Goal: Information Seeking & Learning: Learn about a topic

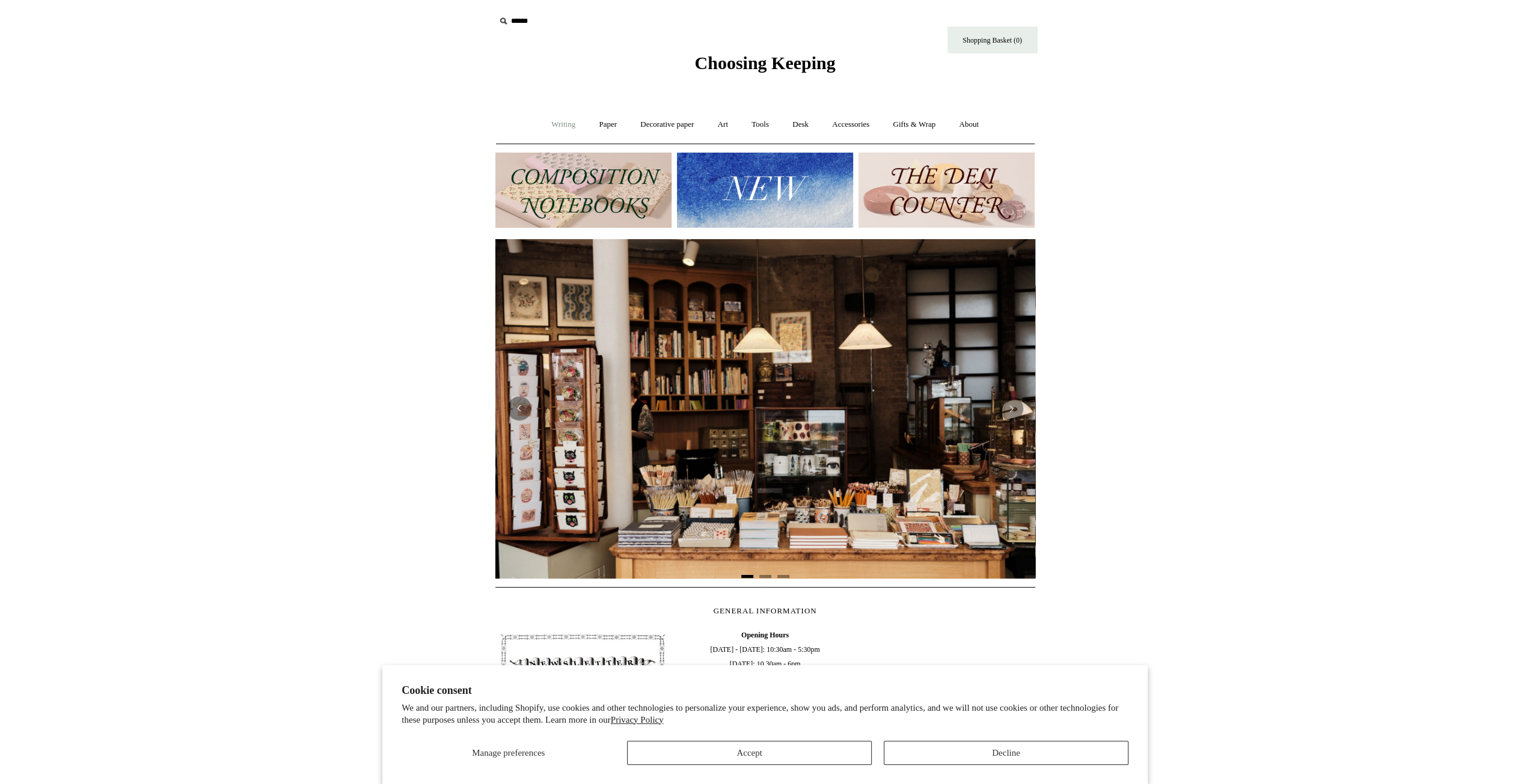
click at [545, 119] on link "Writing +" at bounding box center [564, 124] width 45 height 32
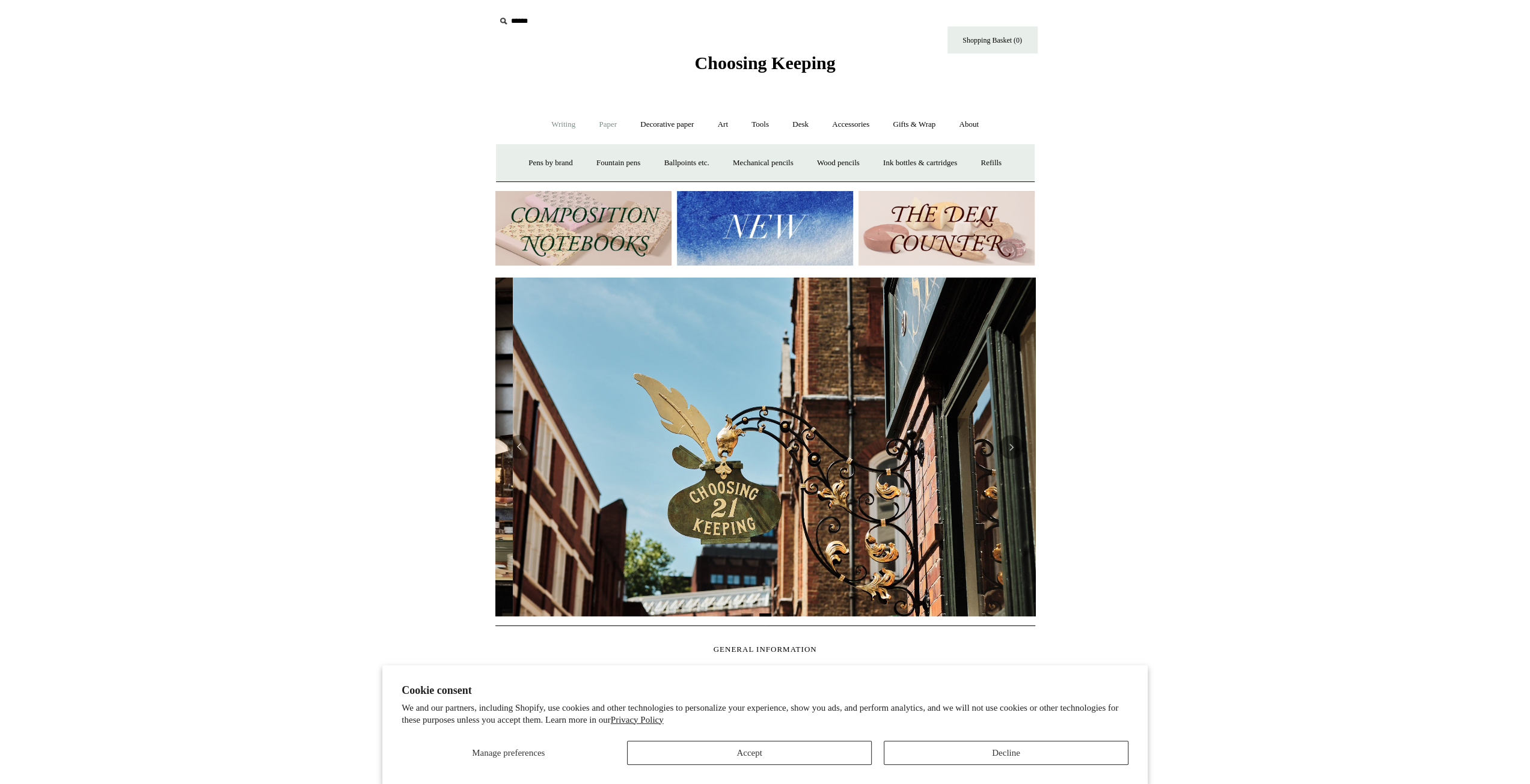
scroll to position [0, 540]
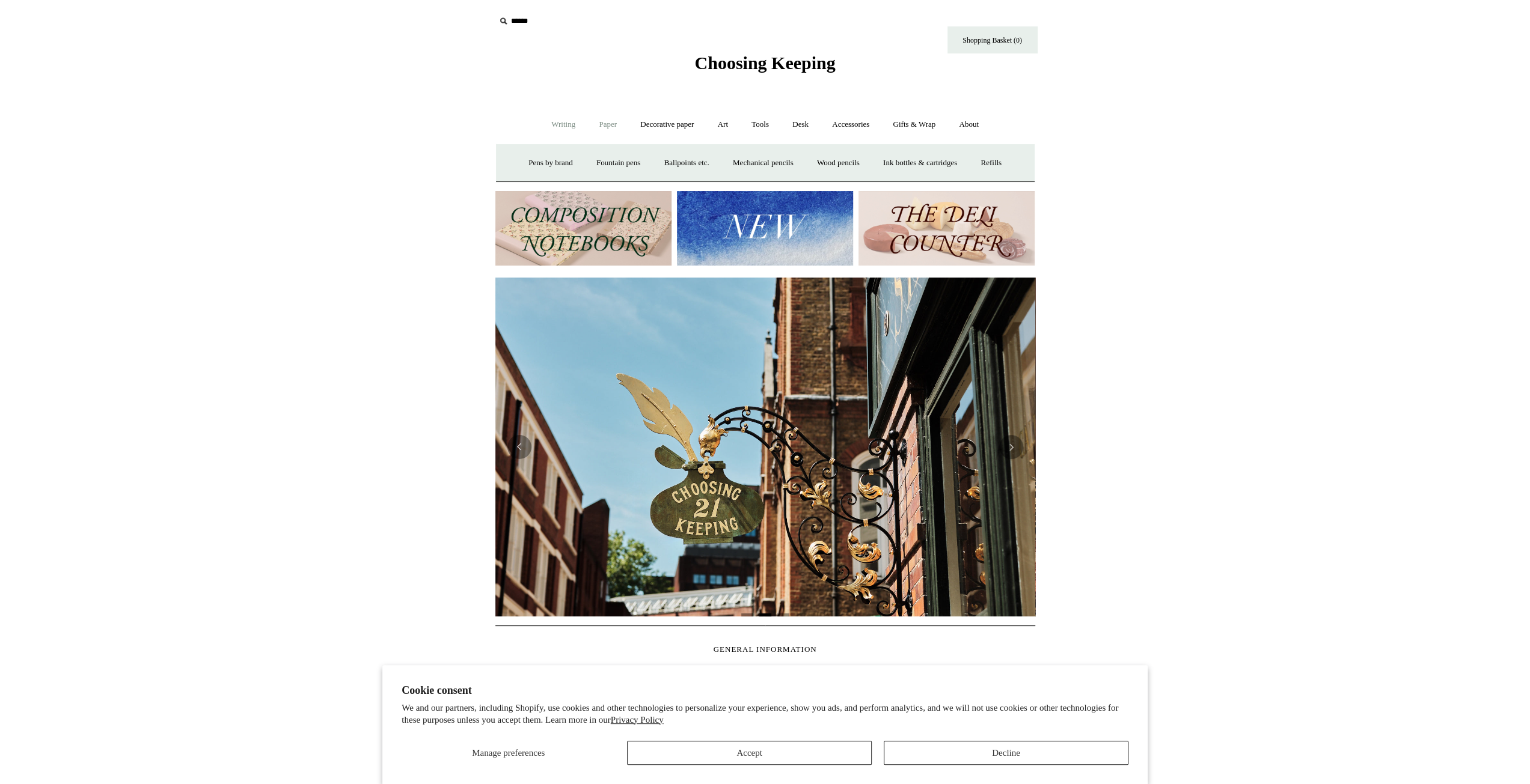
click at [599, 120] on link "Paper +" at bounding box center [608, 124] width 40 height 32
click at [594, 164] on link "Notebooks +" at bounding box center [597, 163] width 55 height 32
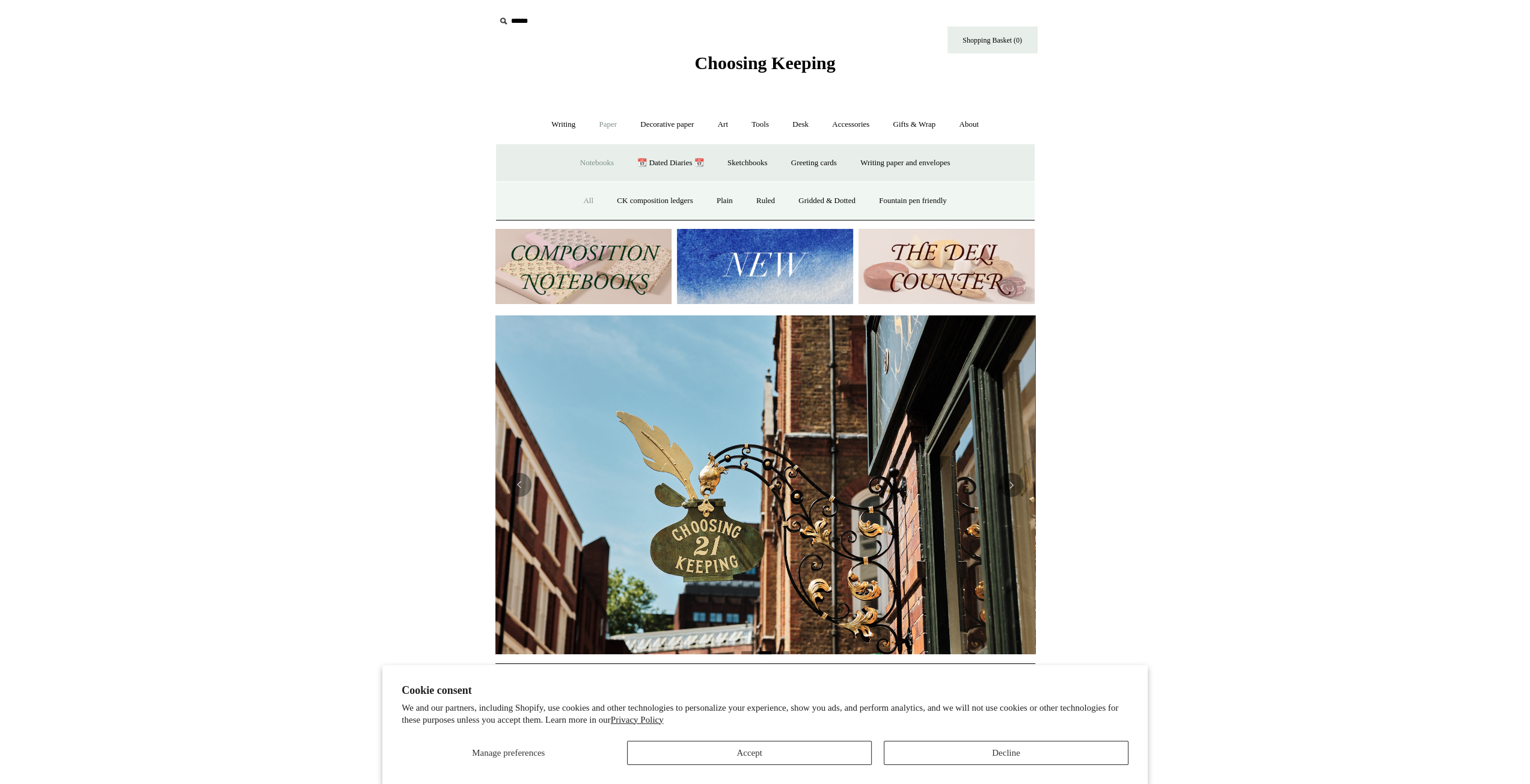
click at [587, 199] on link "All" at bounding box center [588, 200] width 32 height 32
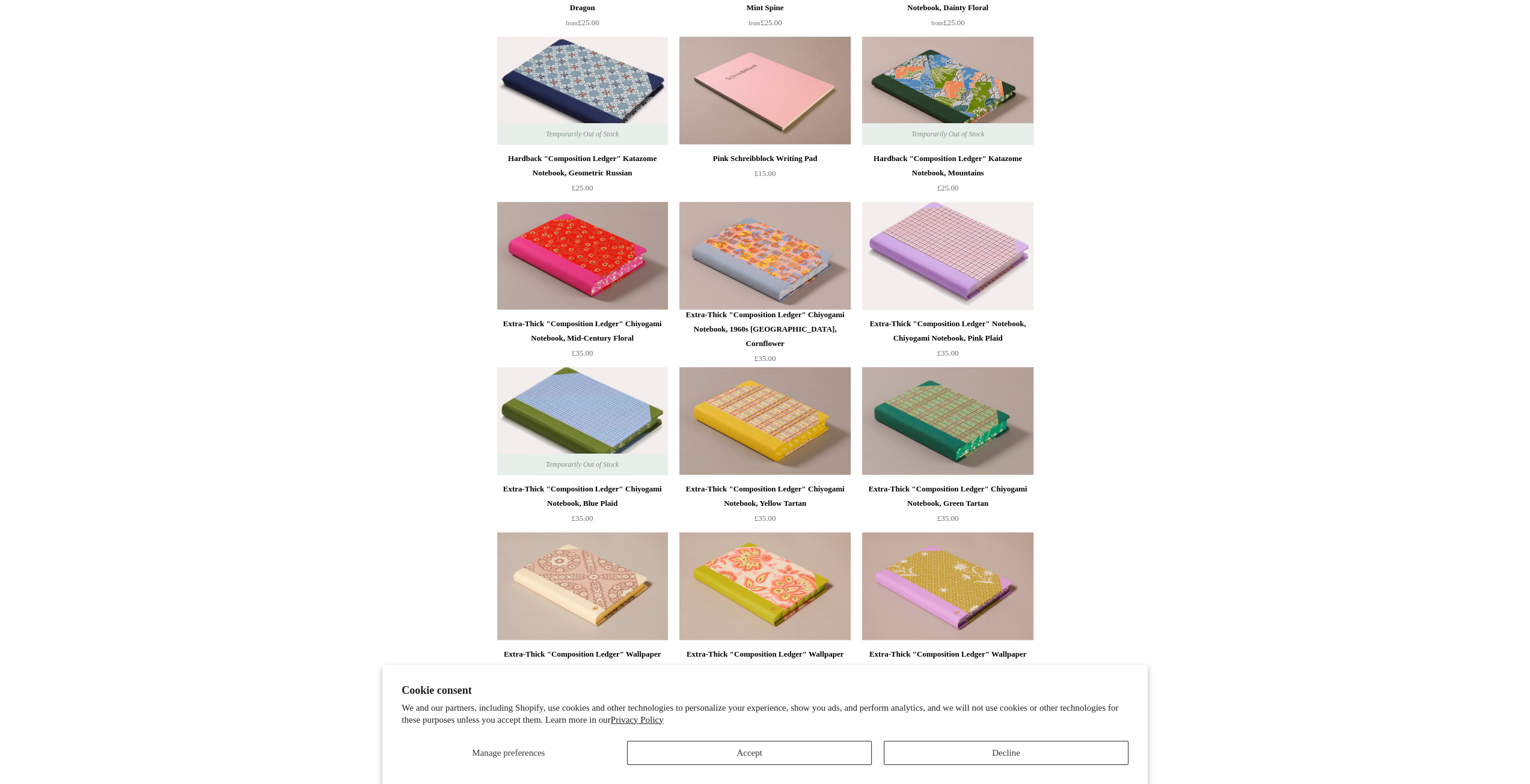
scroll to position [781, 0]
click at [787, 271] on img at bounding box center [765, 254] width 171 height 108
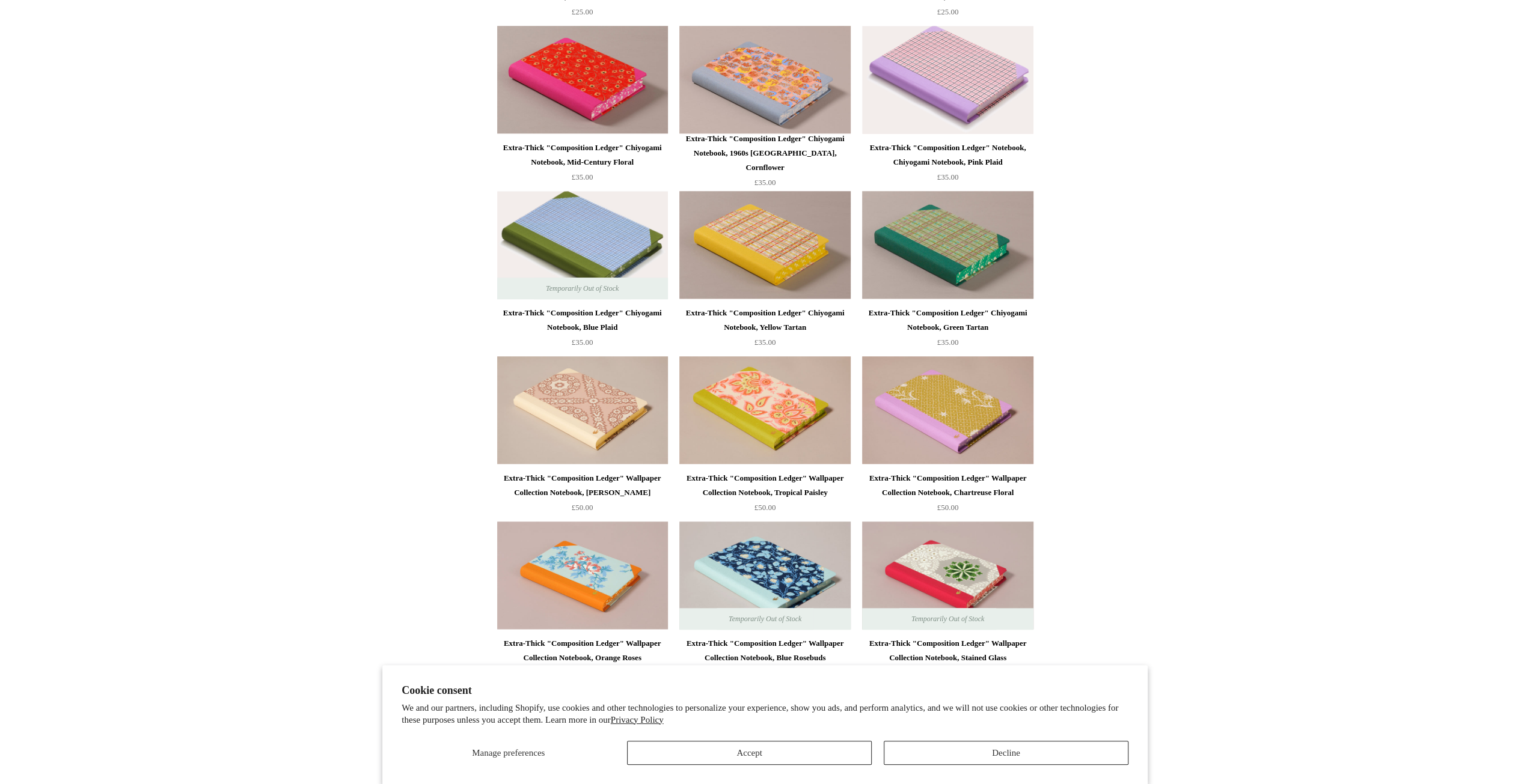
scroll to position [961, 0]
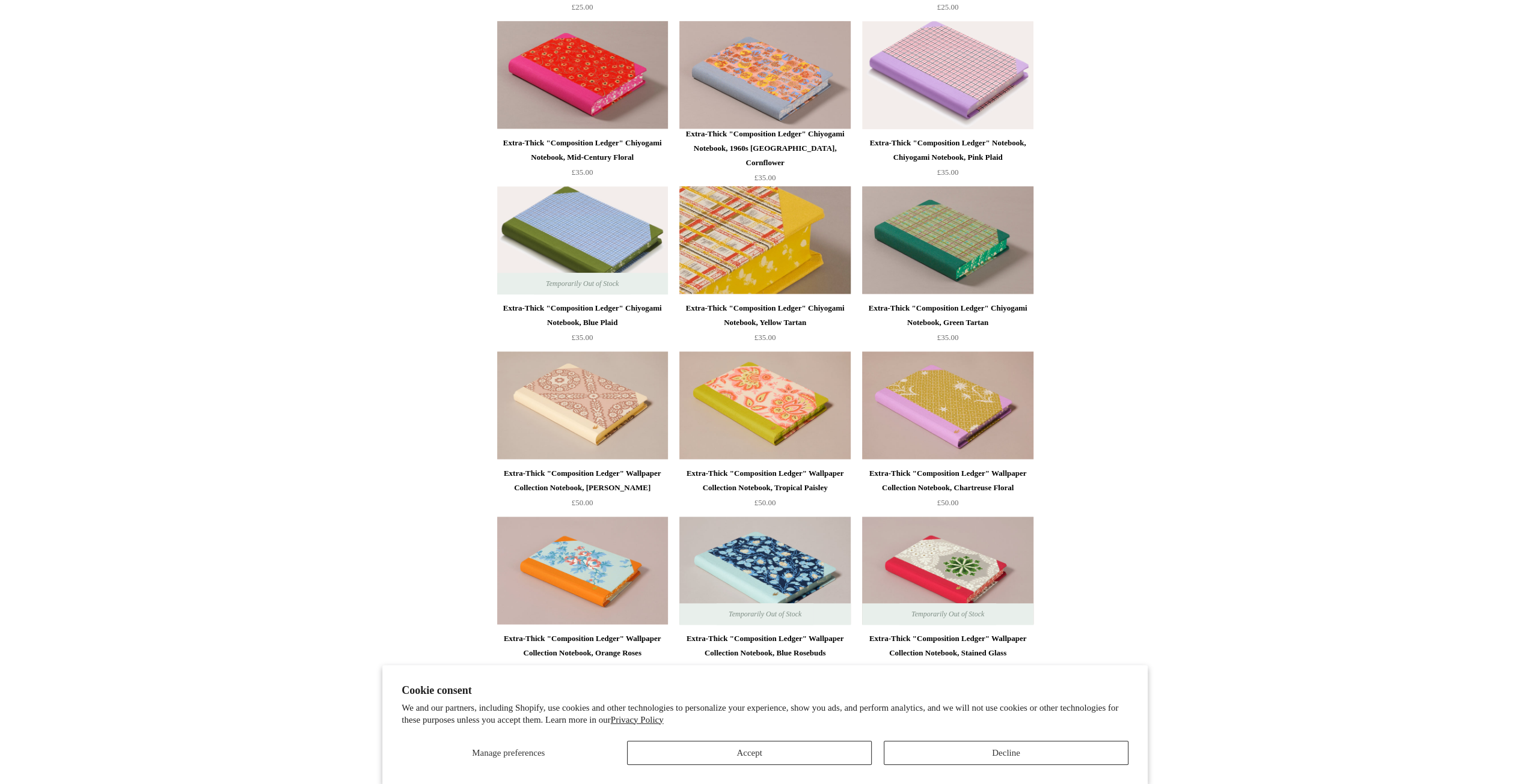
click at [749, 229] on img at bounding box center [765, 240] width 171 height 108
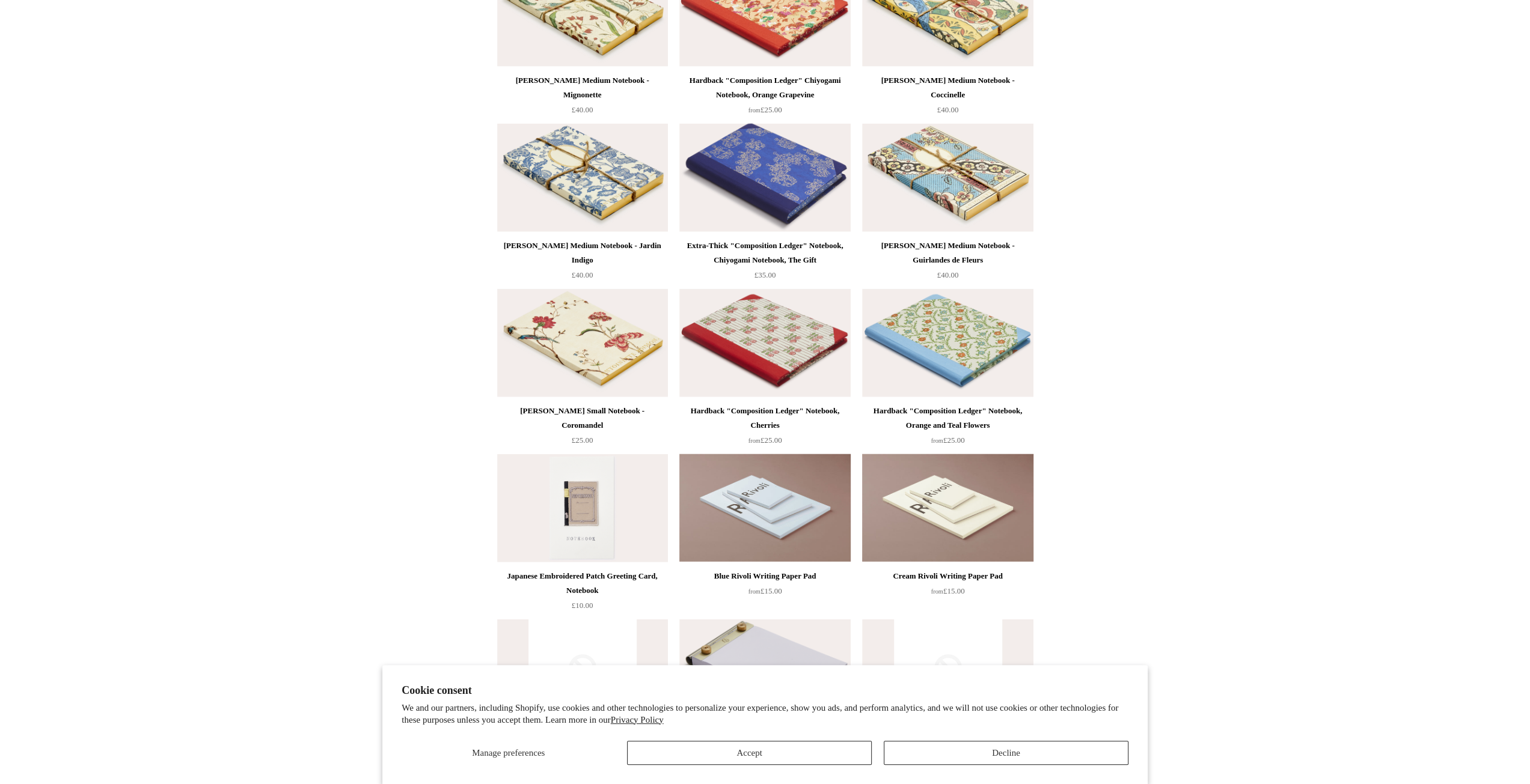
scroll to position [7451, 0]
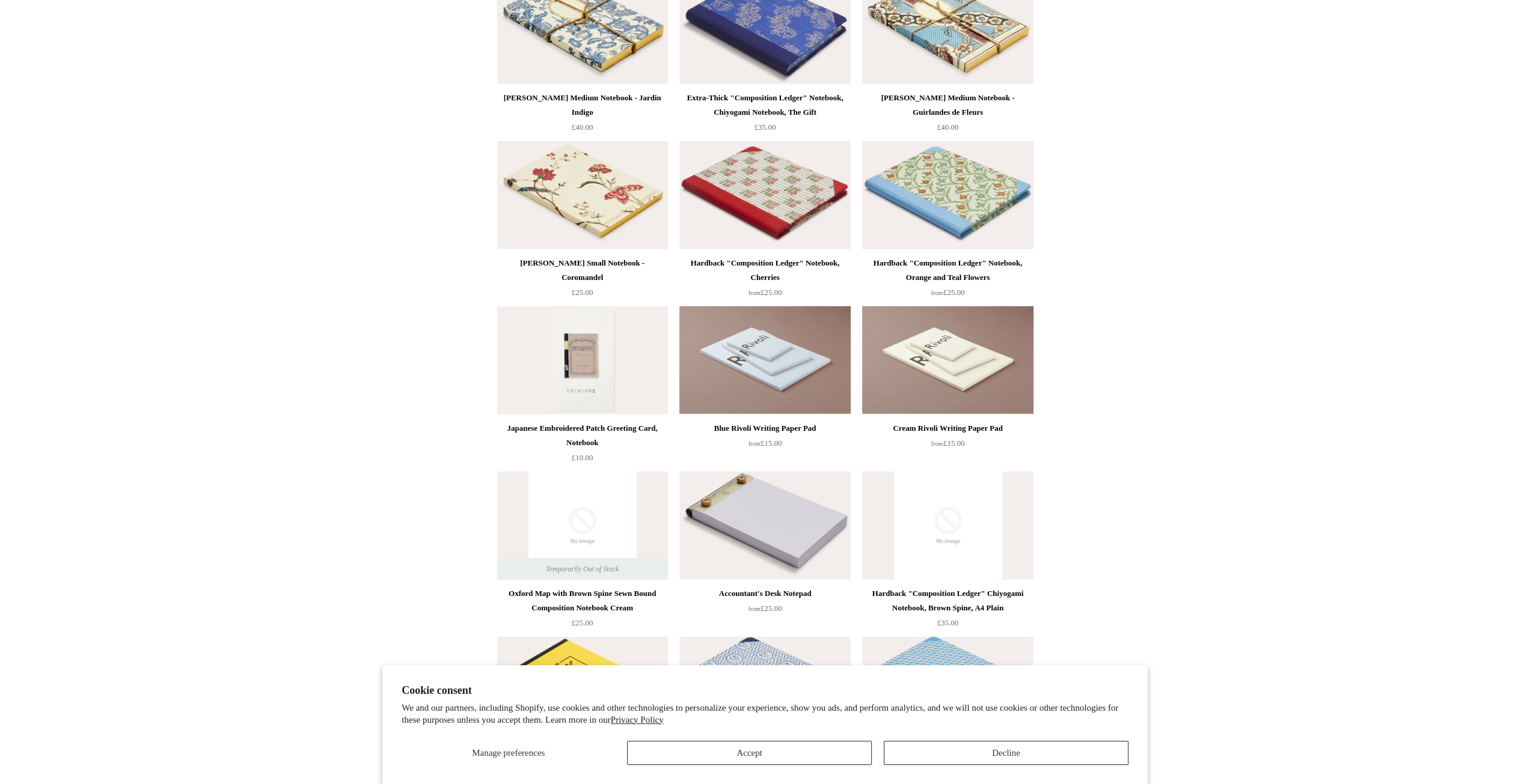
click at [966, 202] on img at bounding box center [947, 195] width 171 height 108
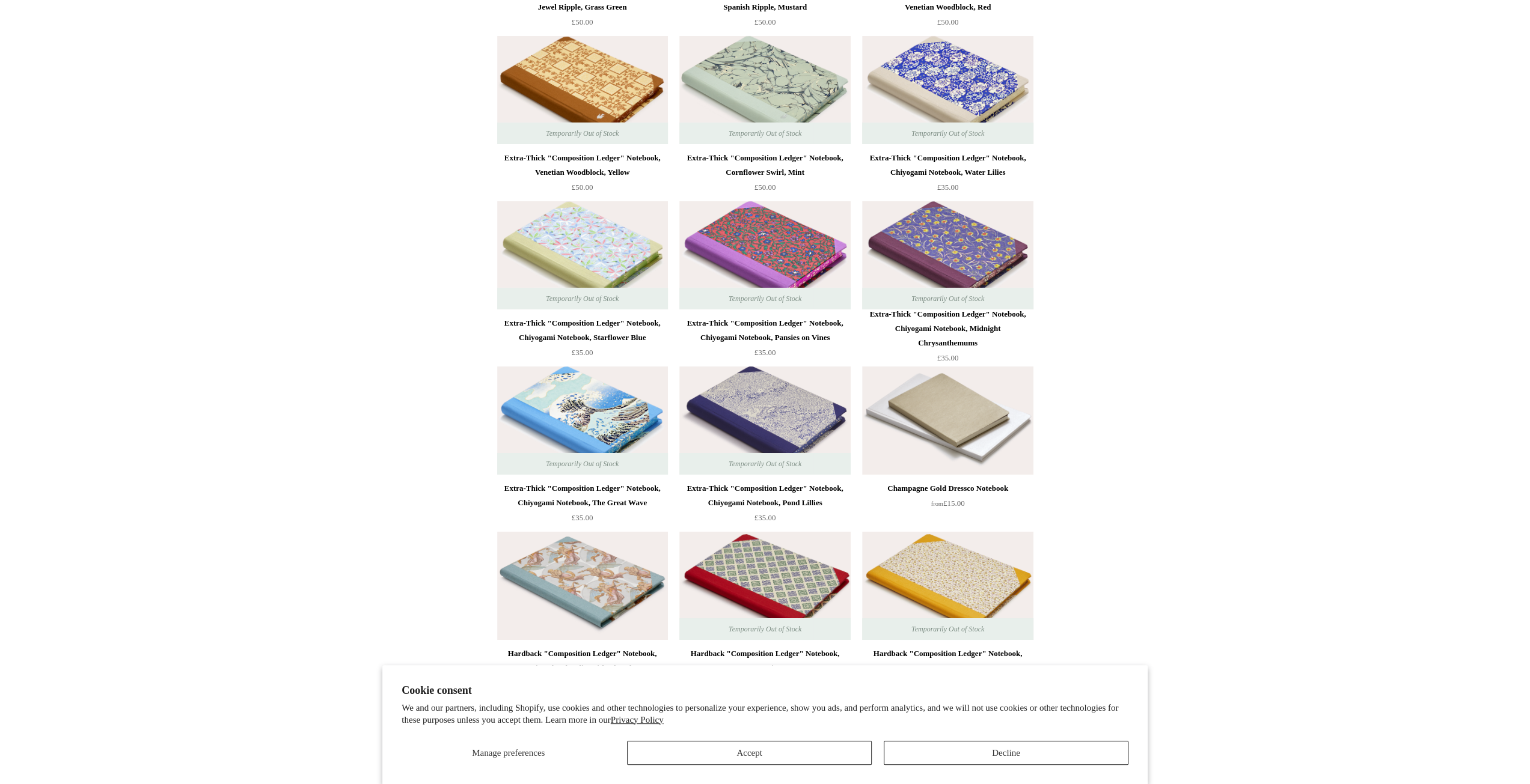
scroll to position [9013, 0]
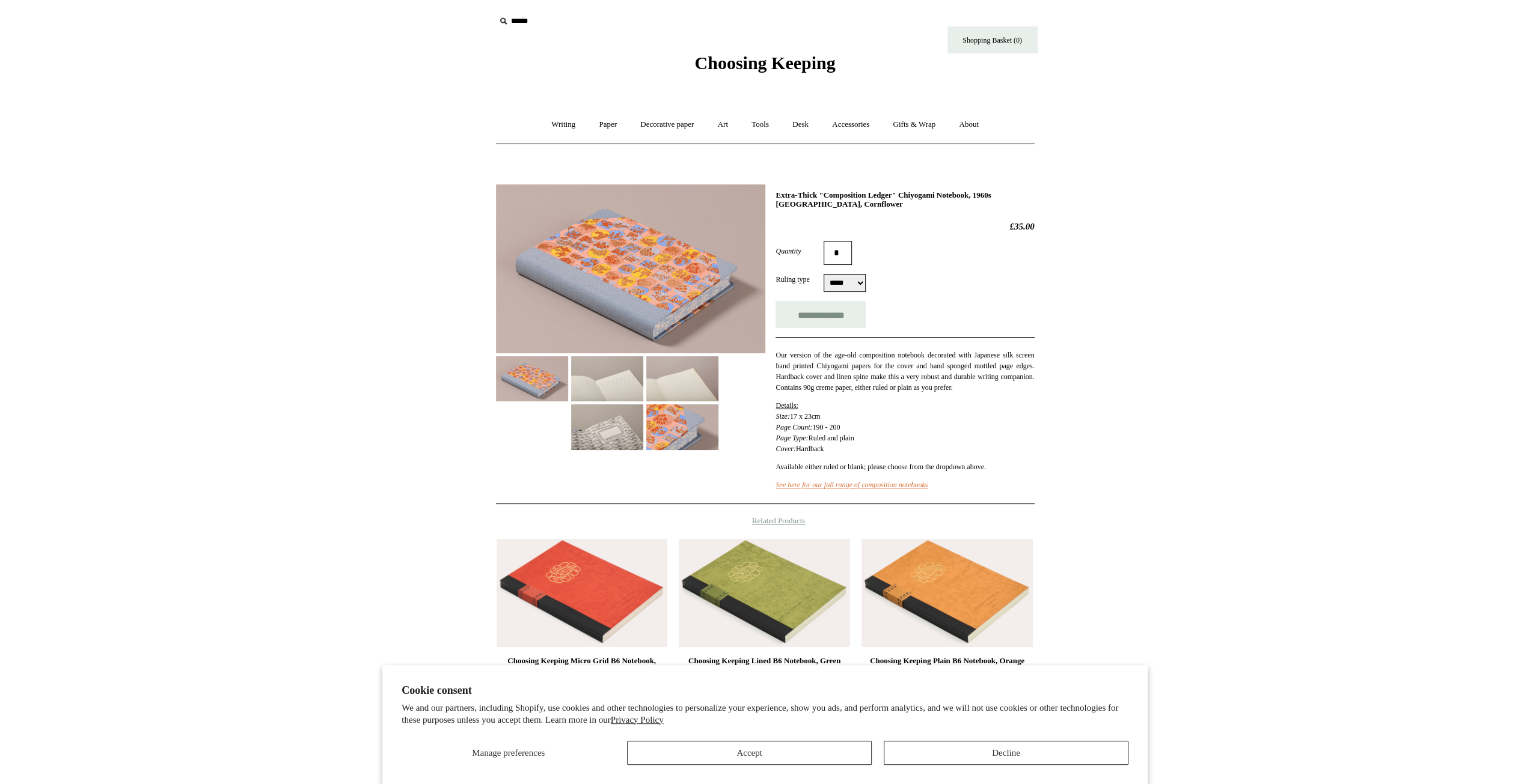
click at [648, 279] on img at bounding box center [630, 269] width 269 height 169
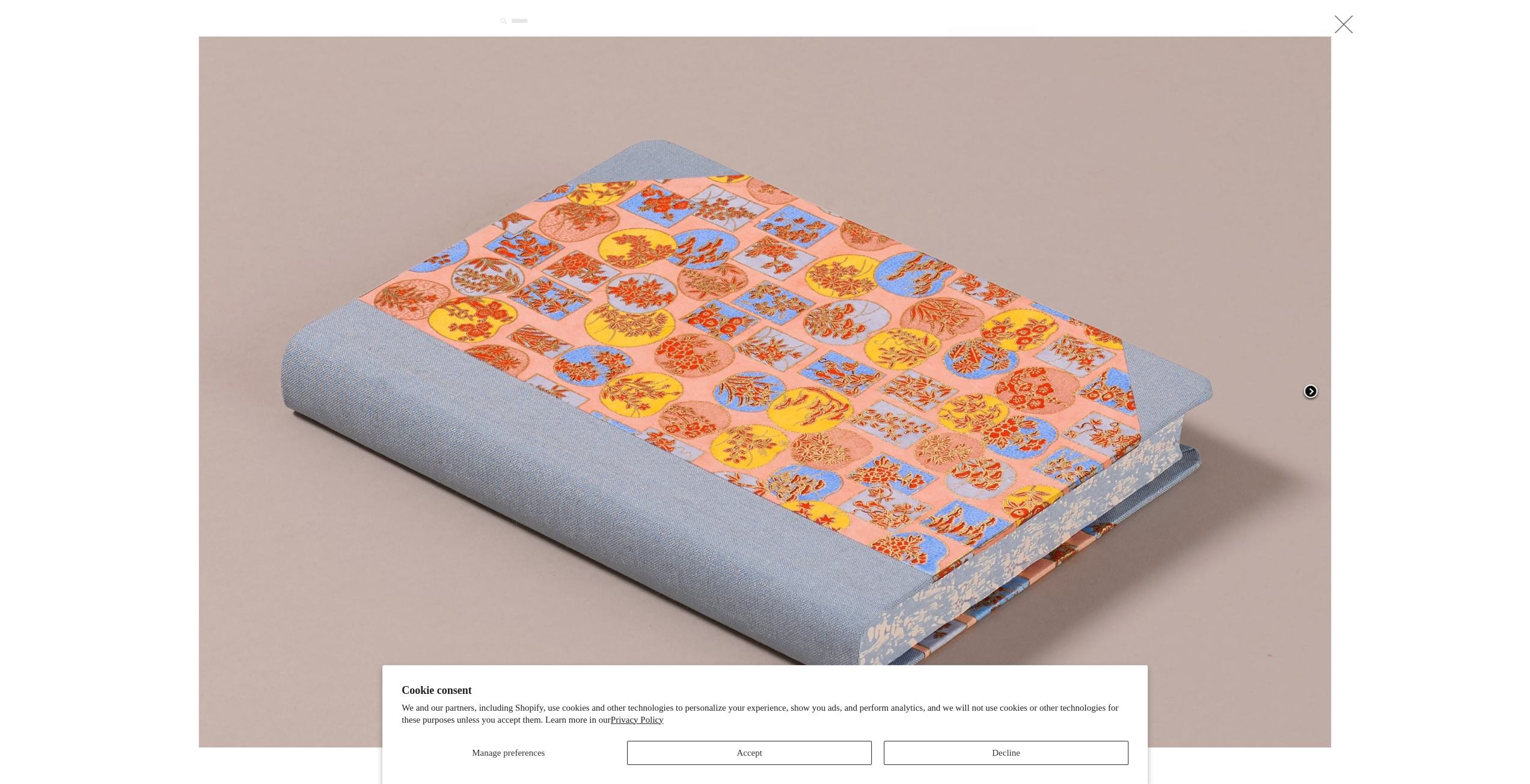
click at [994, 296] on link at bounding box center [1133, 392] width 397 height 712
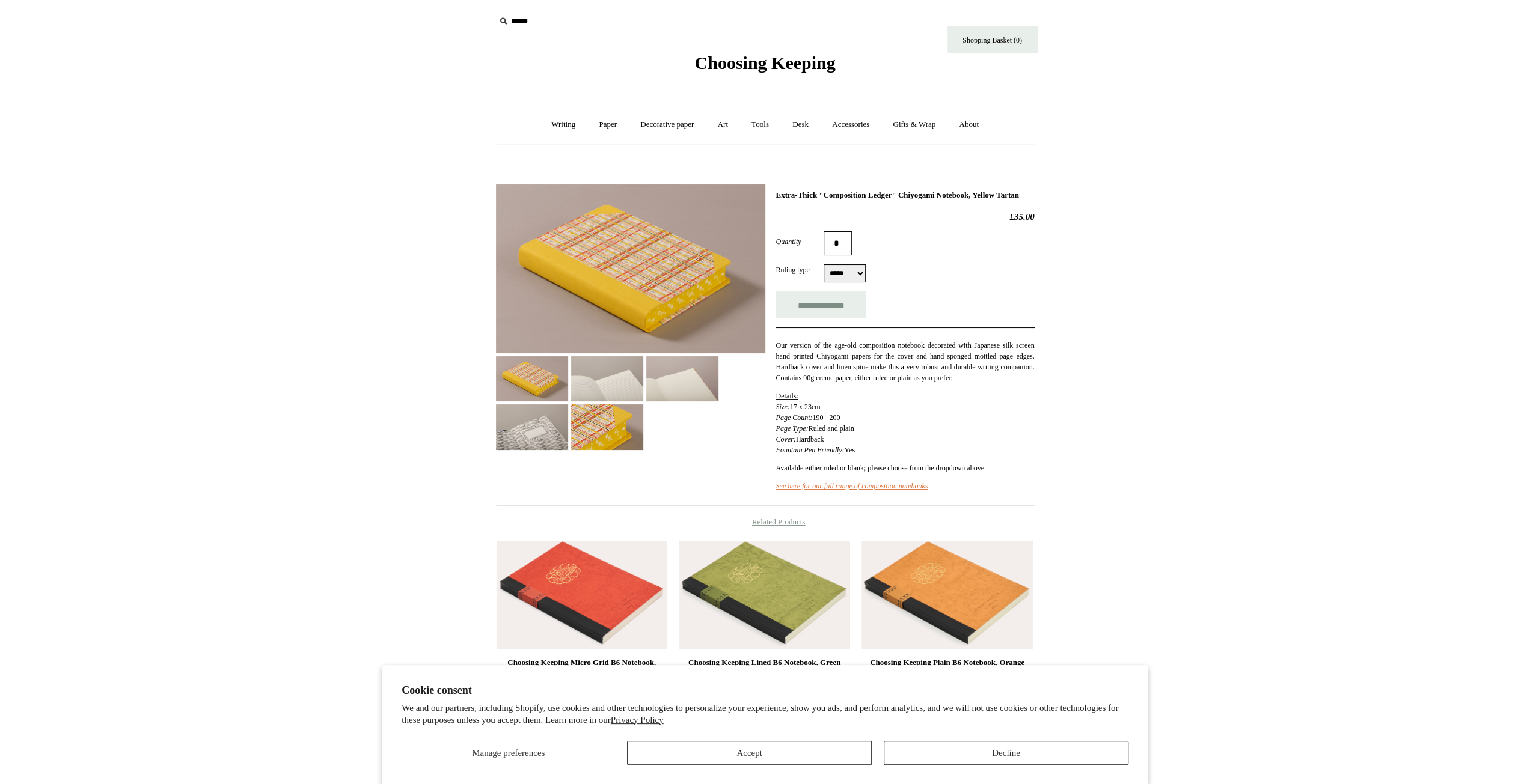
click at [659, 294] on img at bounding box center [630, 269] width 269 height 169
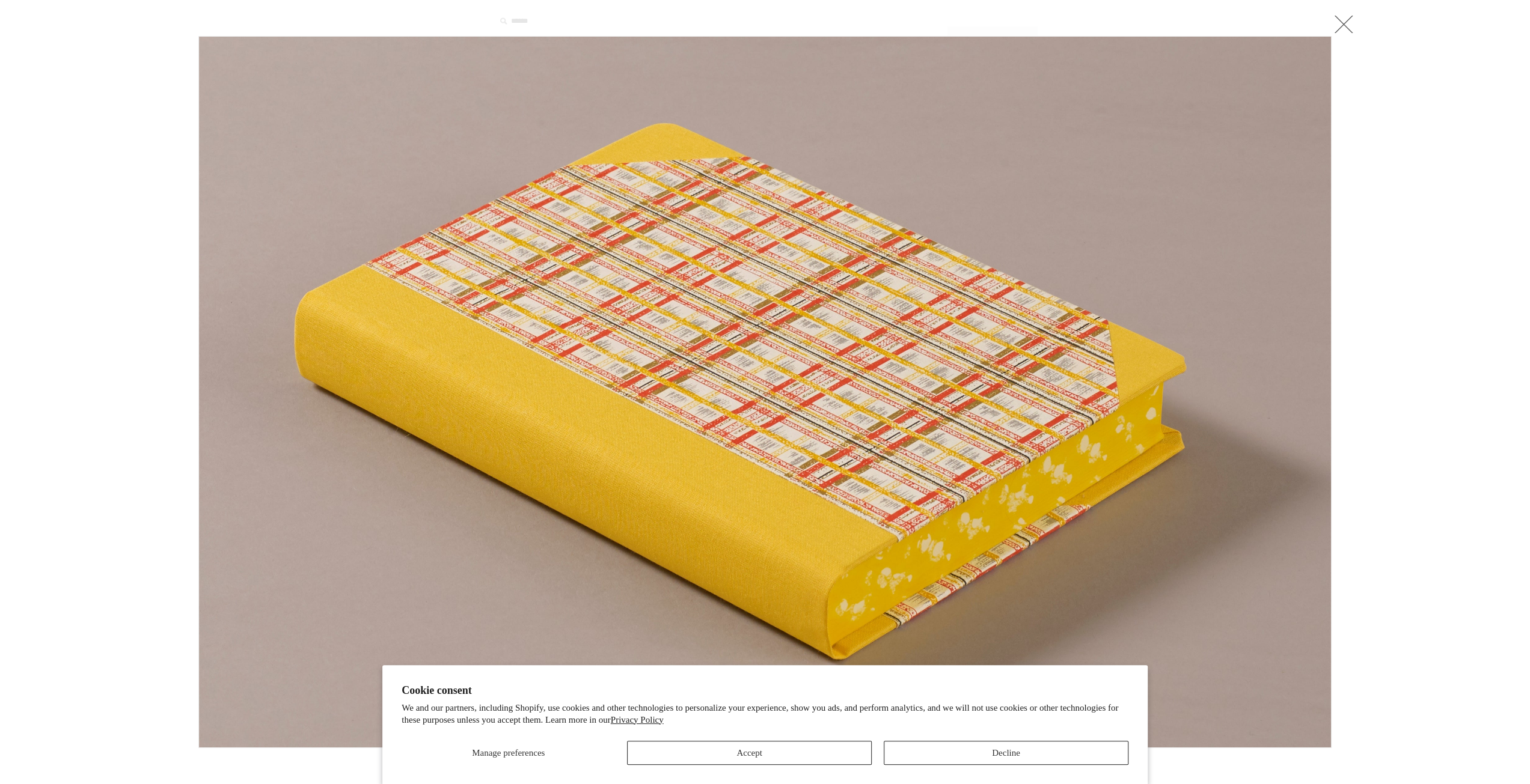
click at [659, 294] on img at bounding box center [765, 392] width 1132 height 711
click at [1030, 174] on link at bounding box center [1133, 392] width 397 height 712
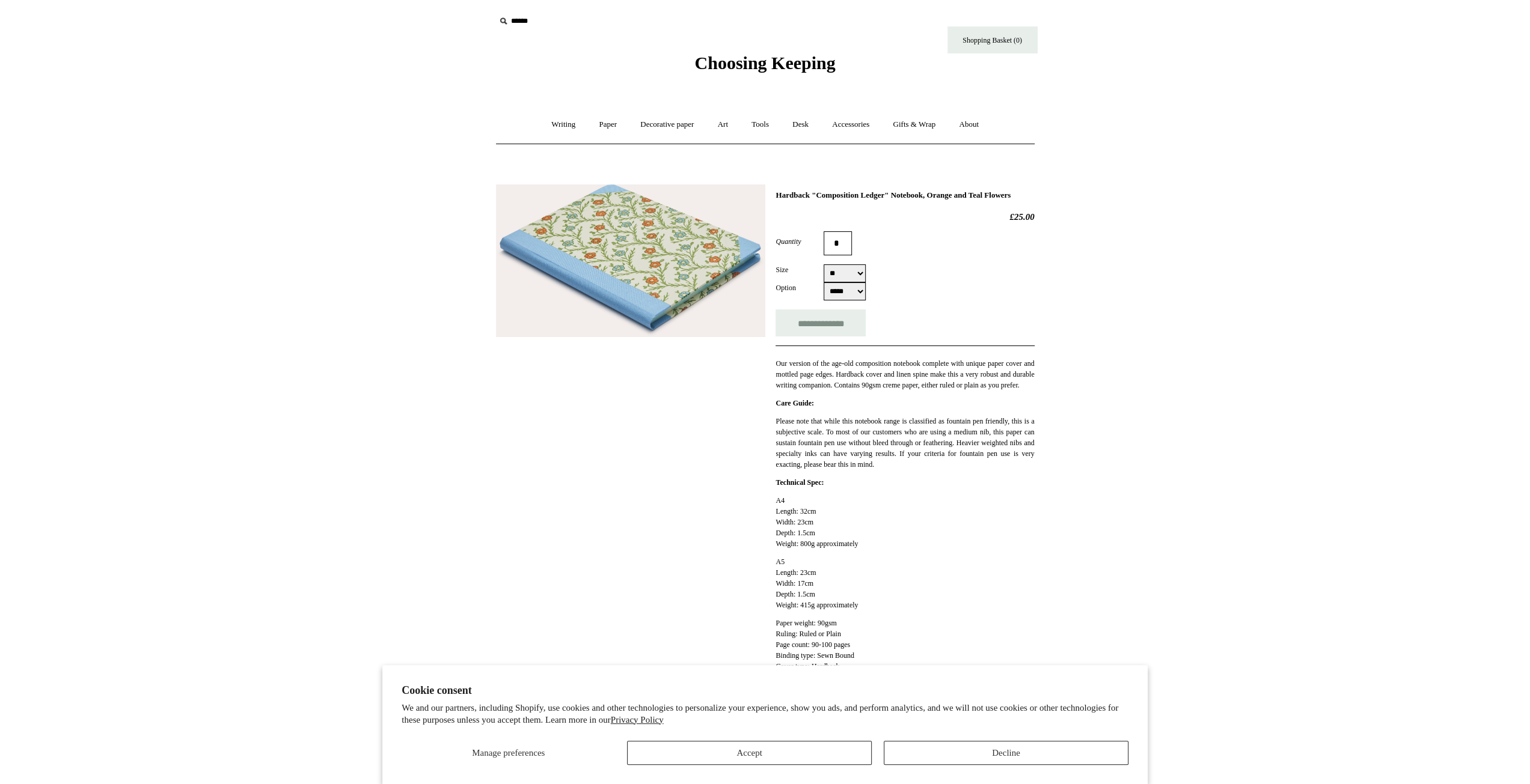
click at [644, 287] on img at bounding box center [630, 261] width 269 height 153
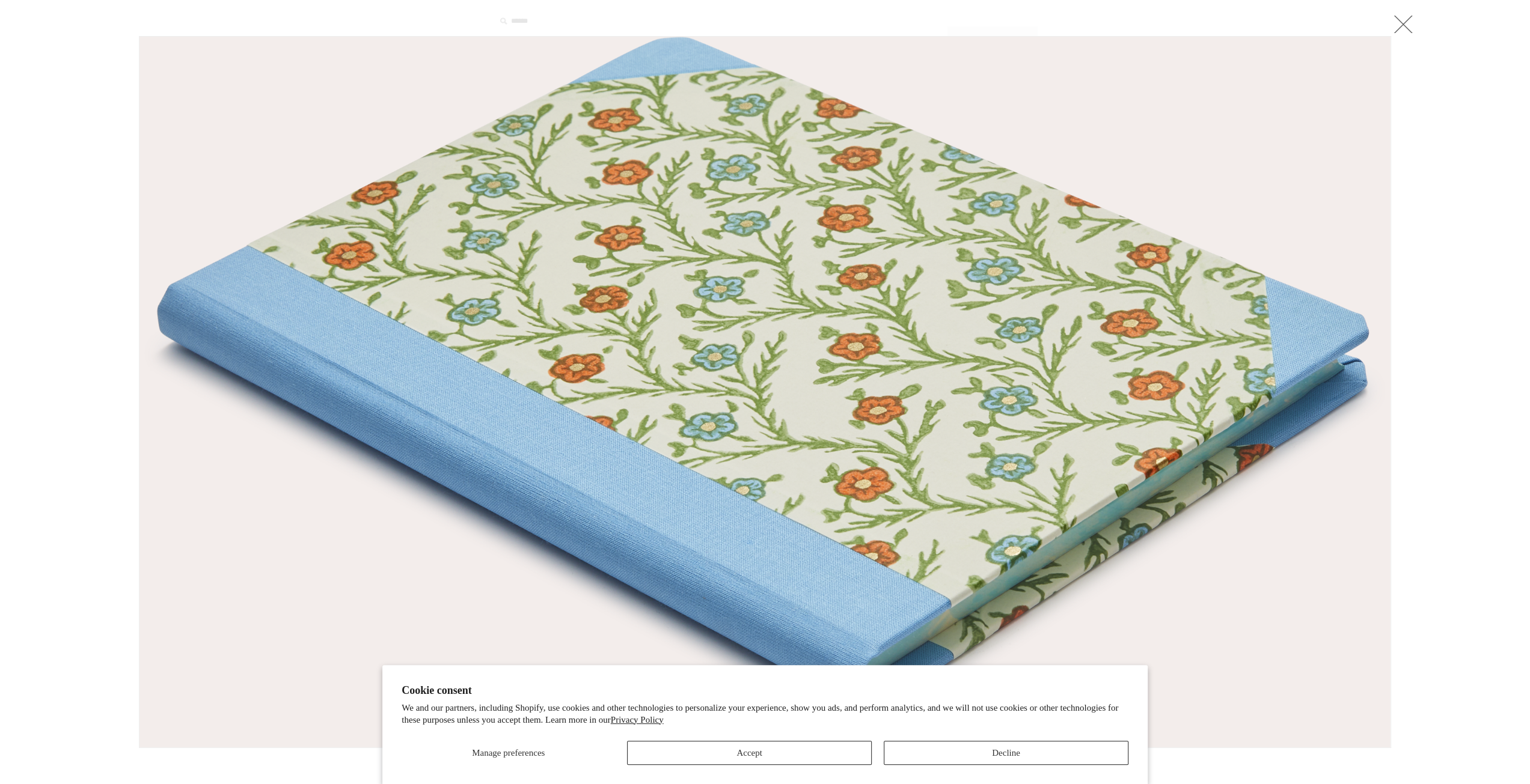
click at [734, 273] on img at bounding box center [765, 392] width 1251 height 711
click at [1284, 144] on img at bounding box center [765, 392] width 1251 height 711
